Goal: Task Accomplishment & Management: Complete application form

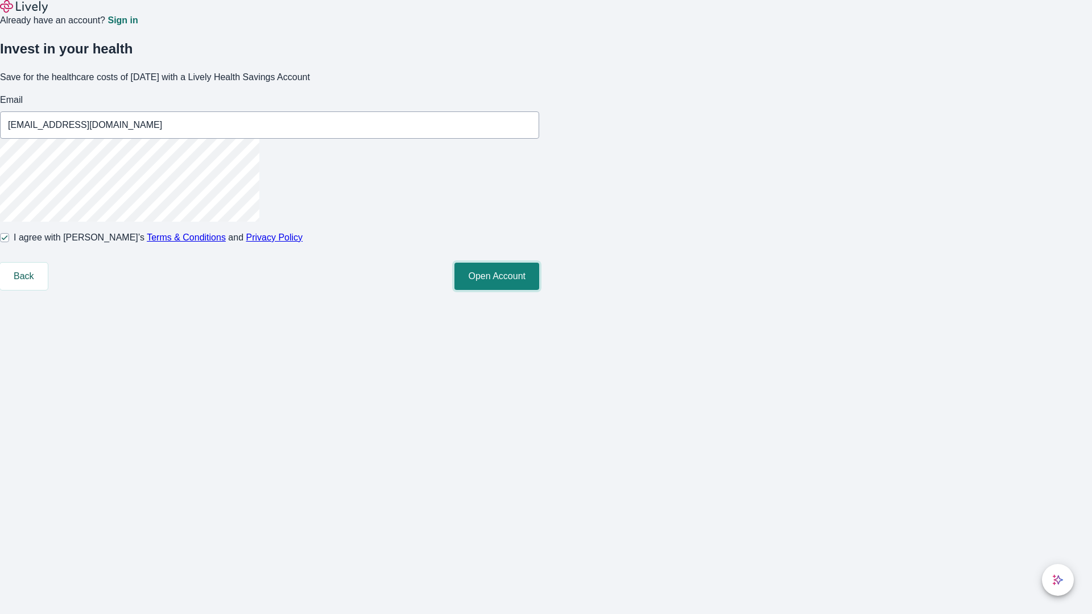
click at [539, 290] on button "Open Account" at bounding box center [496, 276] width 85 height 27
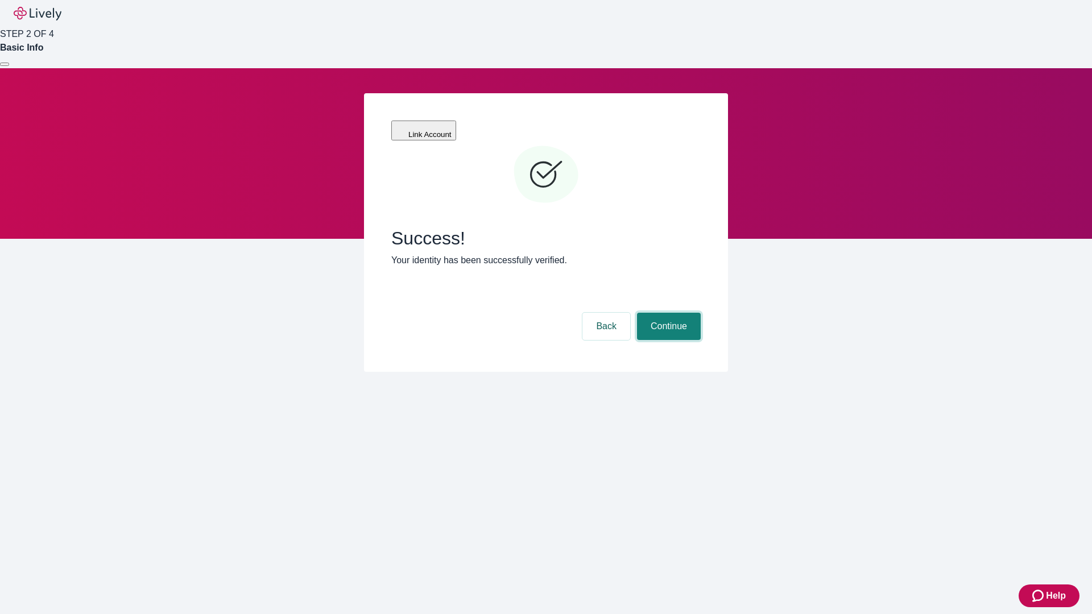
click at [667, 313] on button "Continue" at bounding box center [669, 326] width 64 height 27
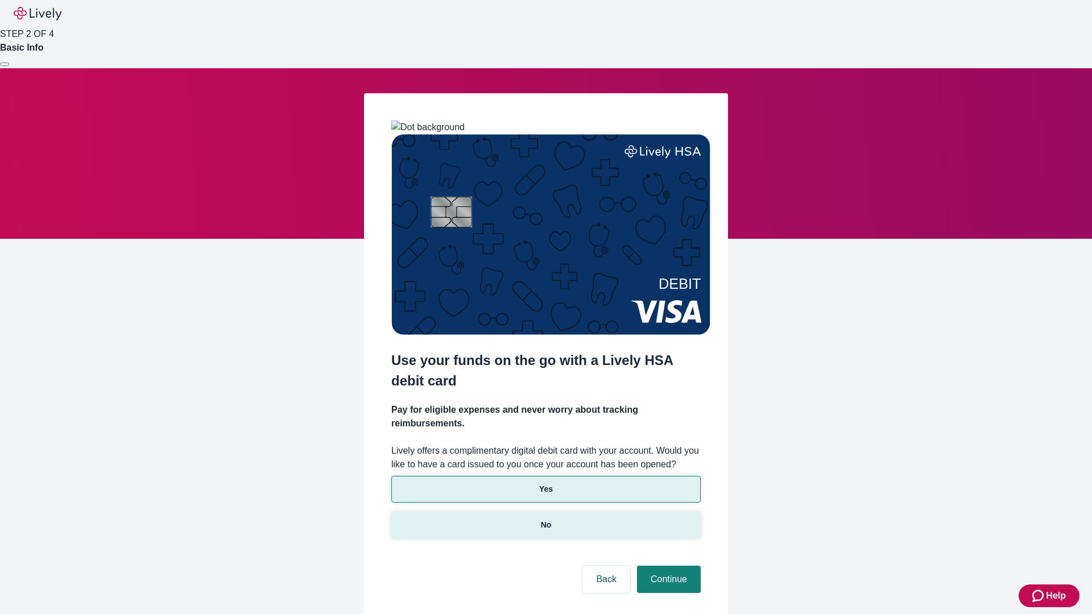
click at [545, 519] on p "No" at bounding box center [546, 525] width 11 height 12
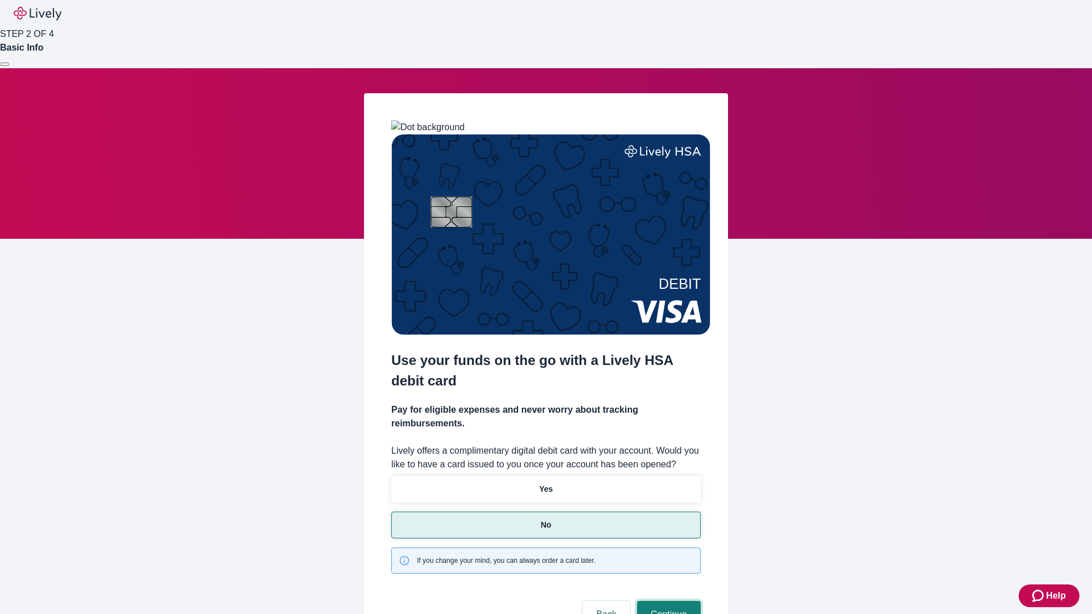
click at [667, 601] on button "Continue" at bounding box center [669, 614] width 64 height 27
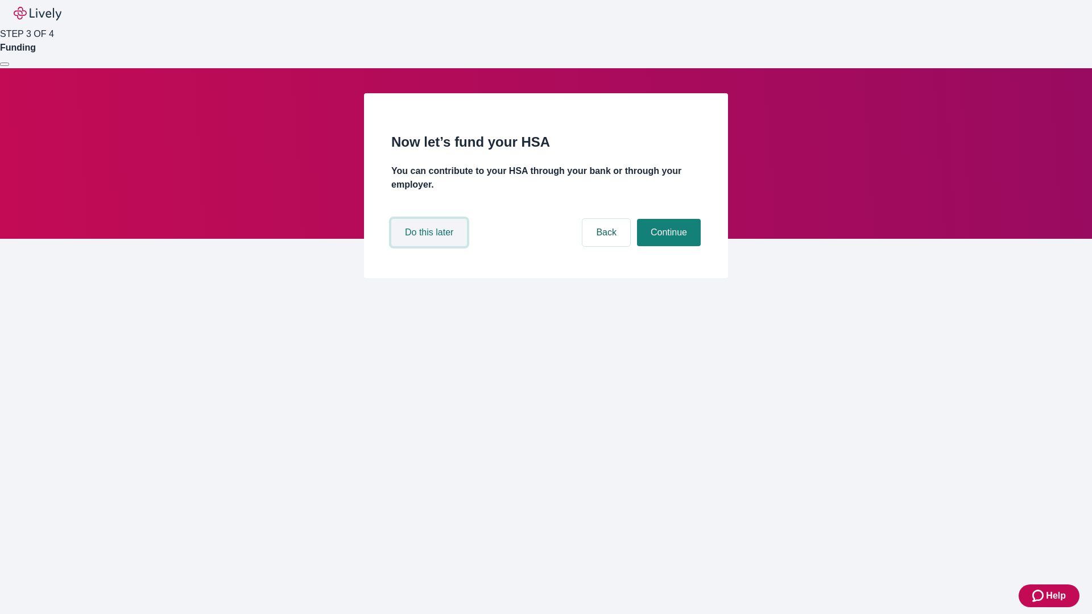
click at [430, 246] on button "Do this later" at bounding box center [429, 232] width 76 height 27
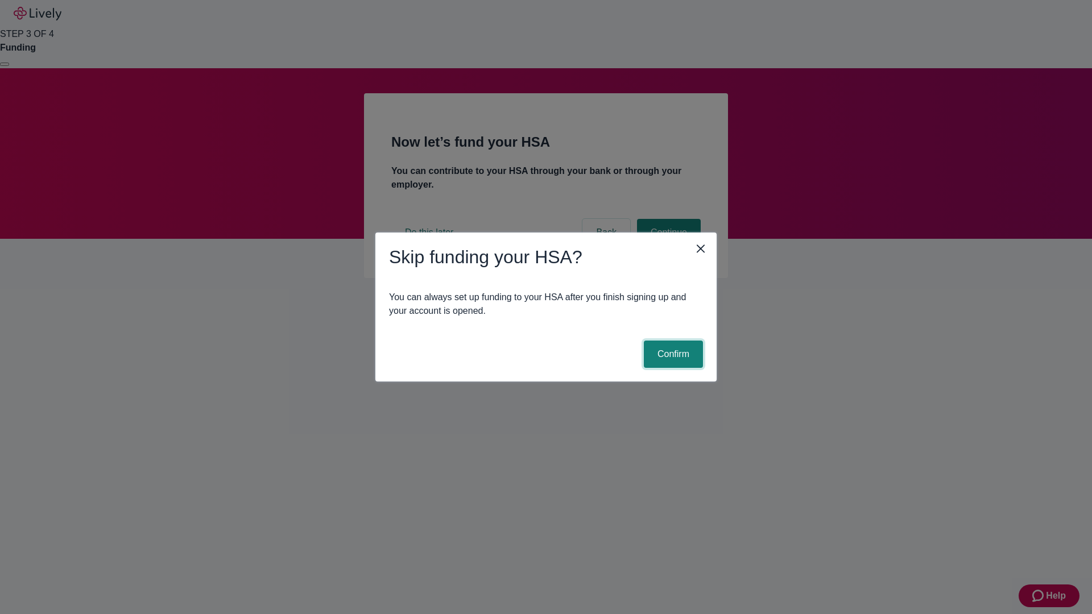
click at [671, 354] on button "Confirm" at bounding box center [673, 354] width 59 height 27
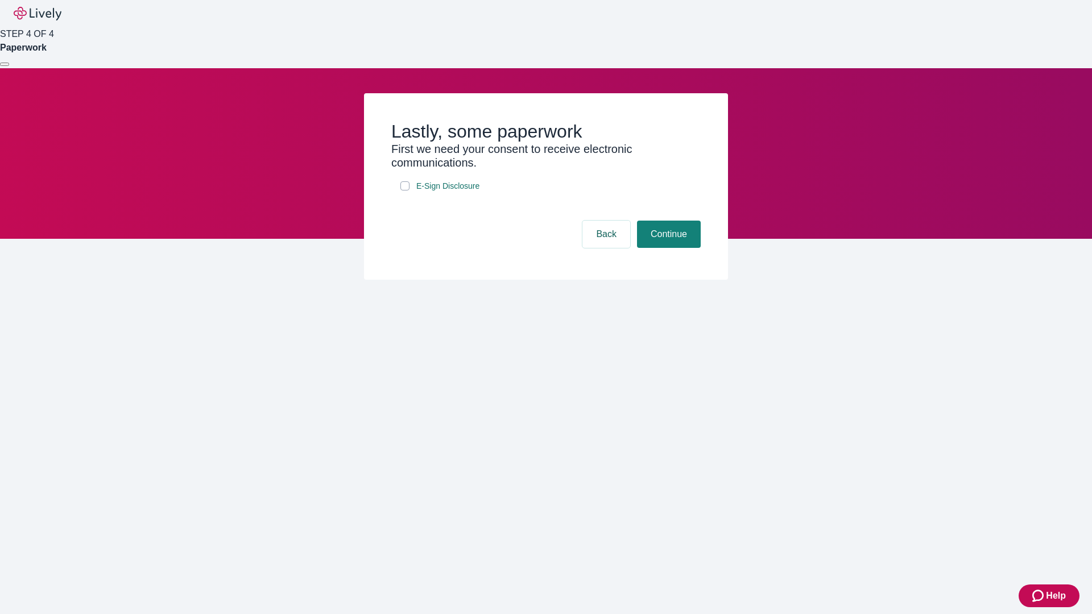
click at [405, 190] on input "E-Sign Disclosure" at bounding box center [404, 185] width 9 height 9
checkbox input "true"
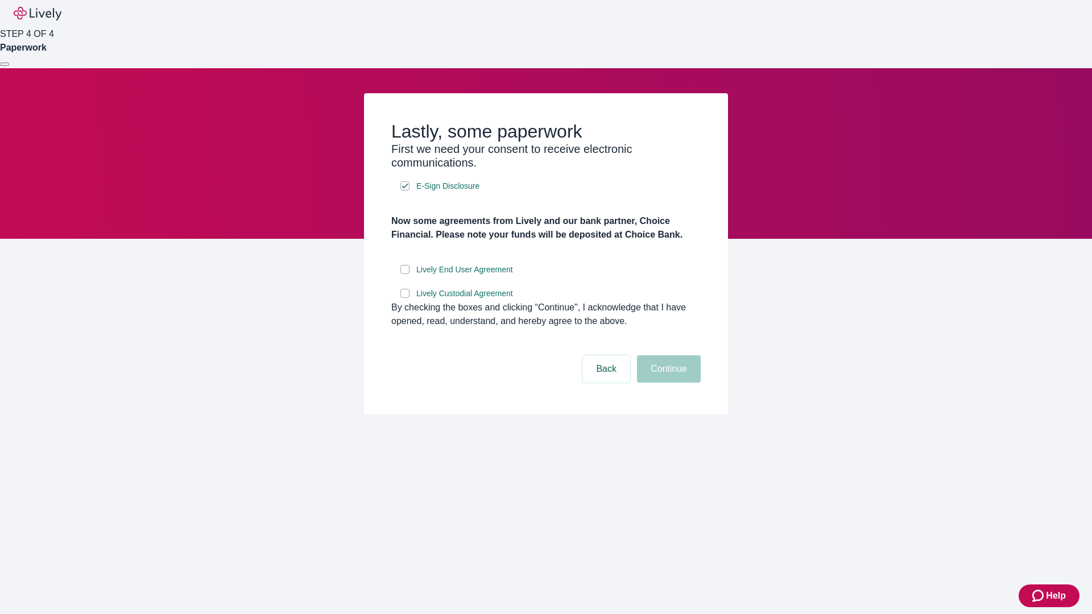
click at [405, 274] on input "Lively End User Agreement" at bounding box center [404, 269] width 9 height 9
checkbox input "true"
click at [405, 298] on input "Lively Custodial Agreement" at bounding box center [404, 293] width 9 height 9
checkbox input "true"
click at [667, 383] on button "Continue" at bounding box center [669, 368] width 64 height 27
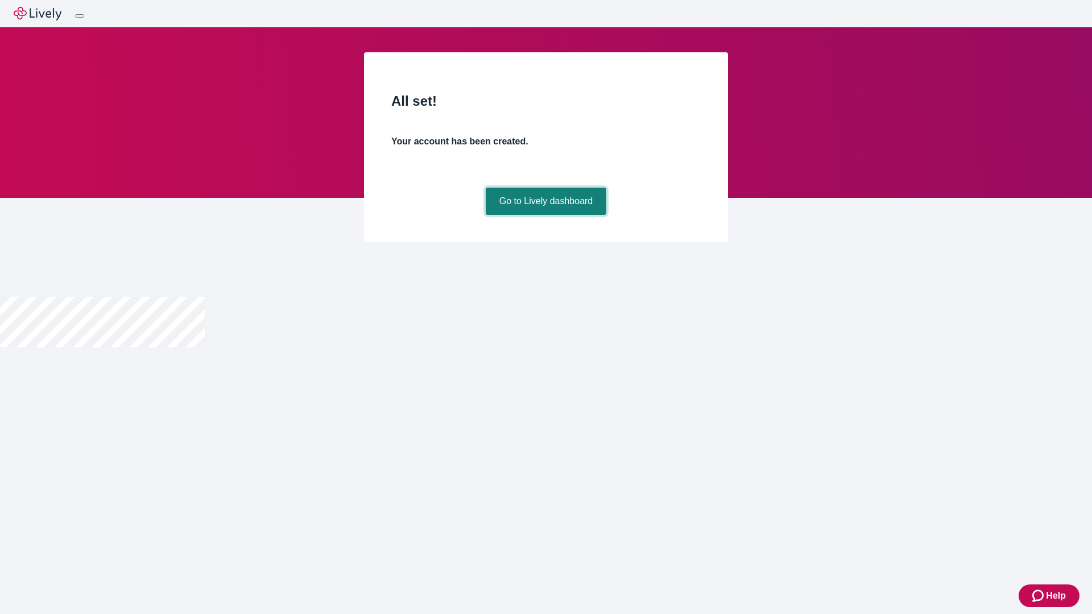
click at [545, 215] on link "Go to Lively dashboard" at bounding box center [546, 201] width 121 height 27
